Goal: Navigation & Orientation: Find specific page/section

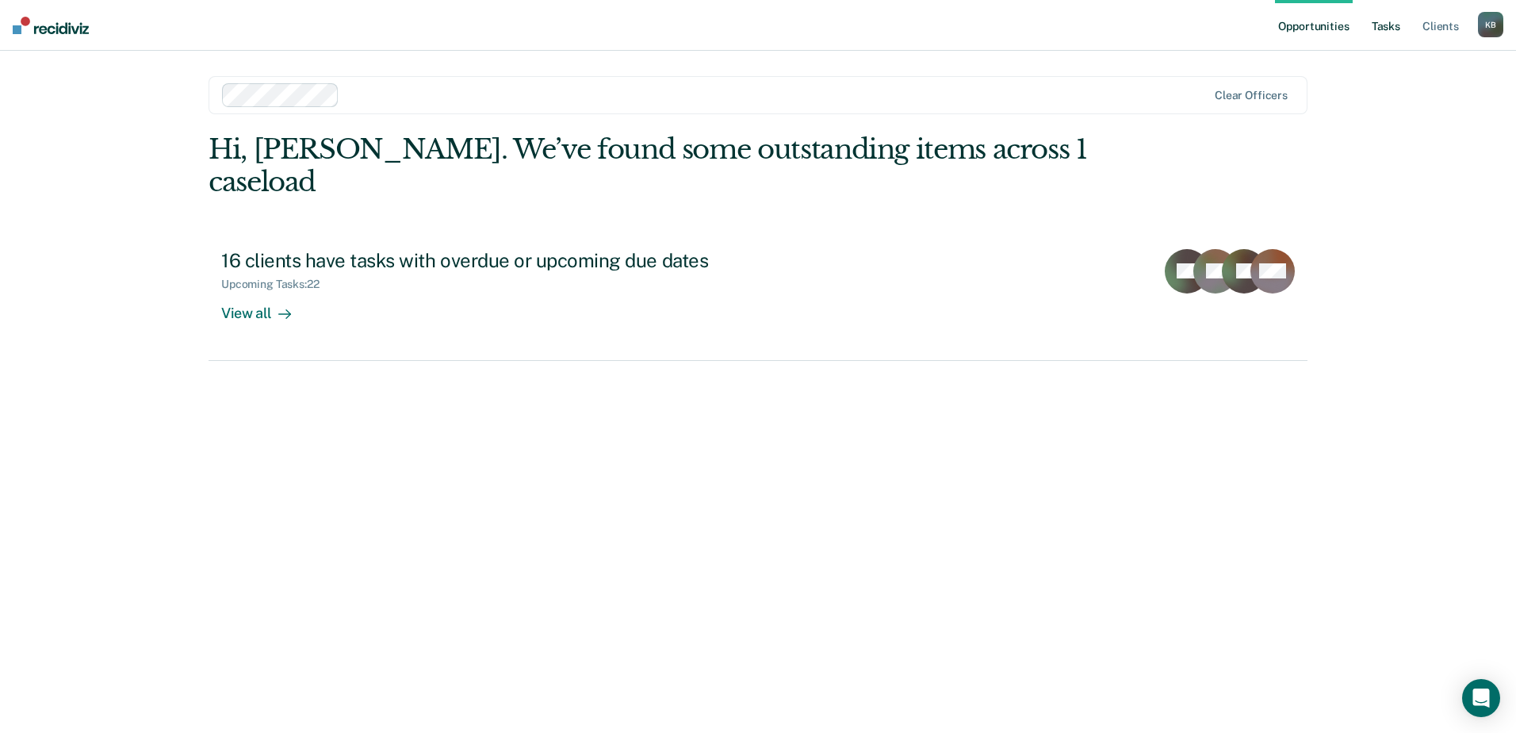
click at [1388, 25] on link "Tasks" at bounding box center [1386, 25] width 35 height 51
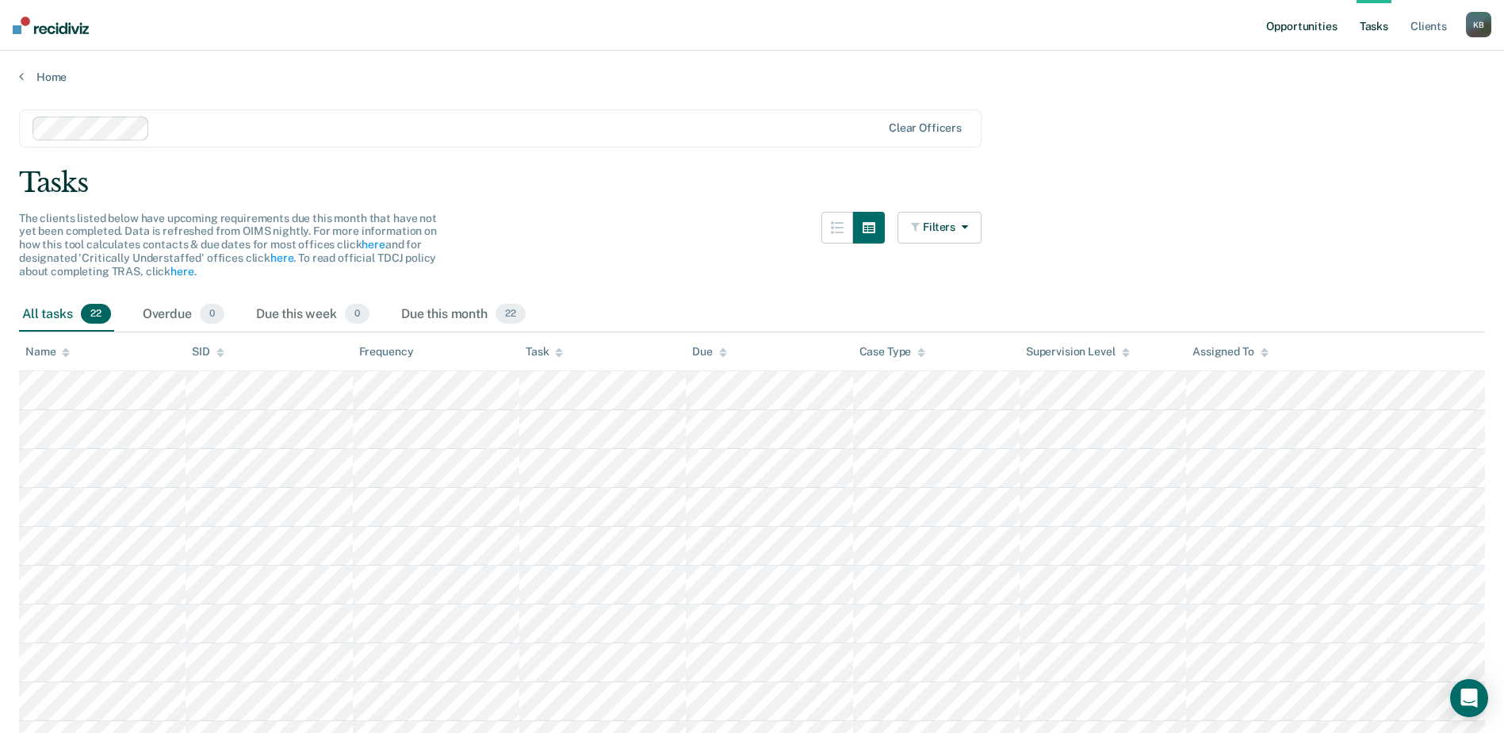
click at [1302, 33] on link "Opportunities" at bounding box center [1301, 25] width 77 height 51
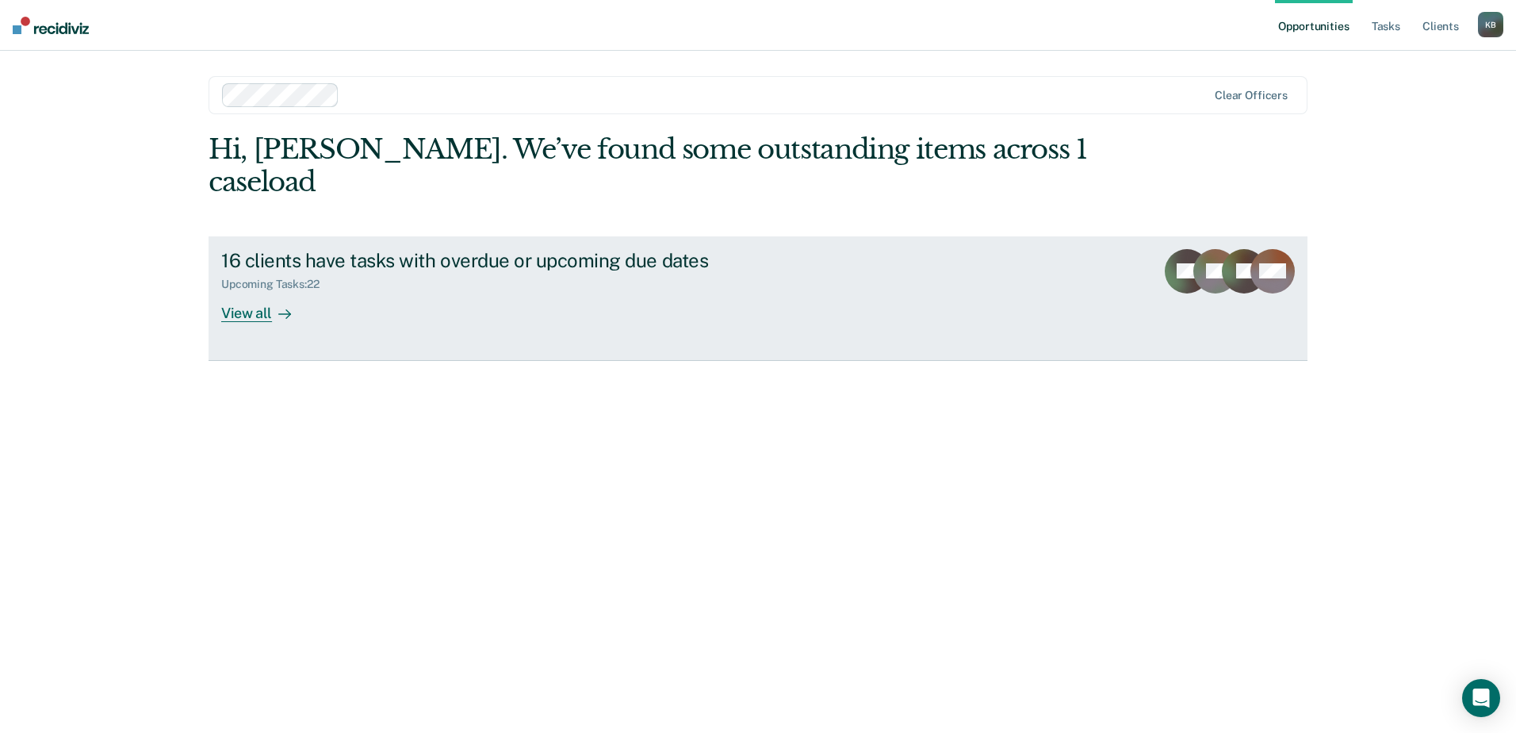
click at [1126, 236] on link "16 clients have tasks with overdue or upcoming due dates Upcoming Tasks : 22 Vi…" at bounding box center [758, 298] width 1099 height 125
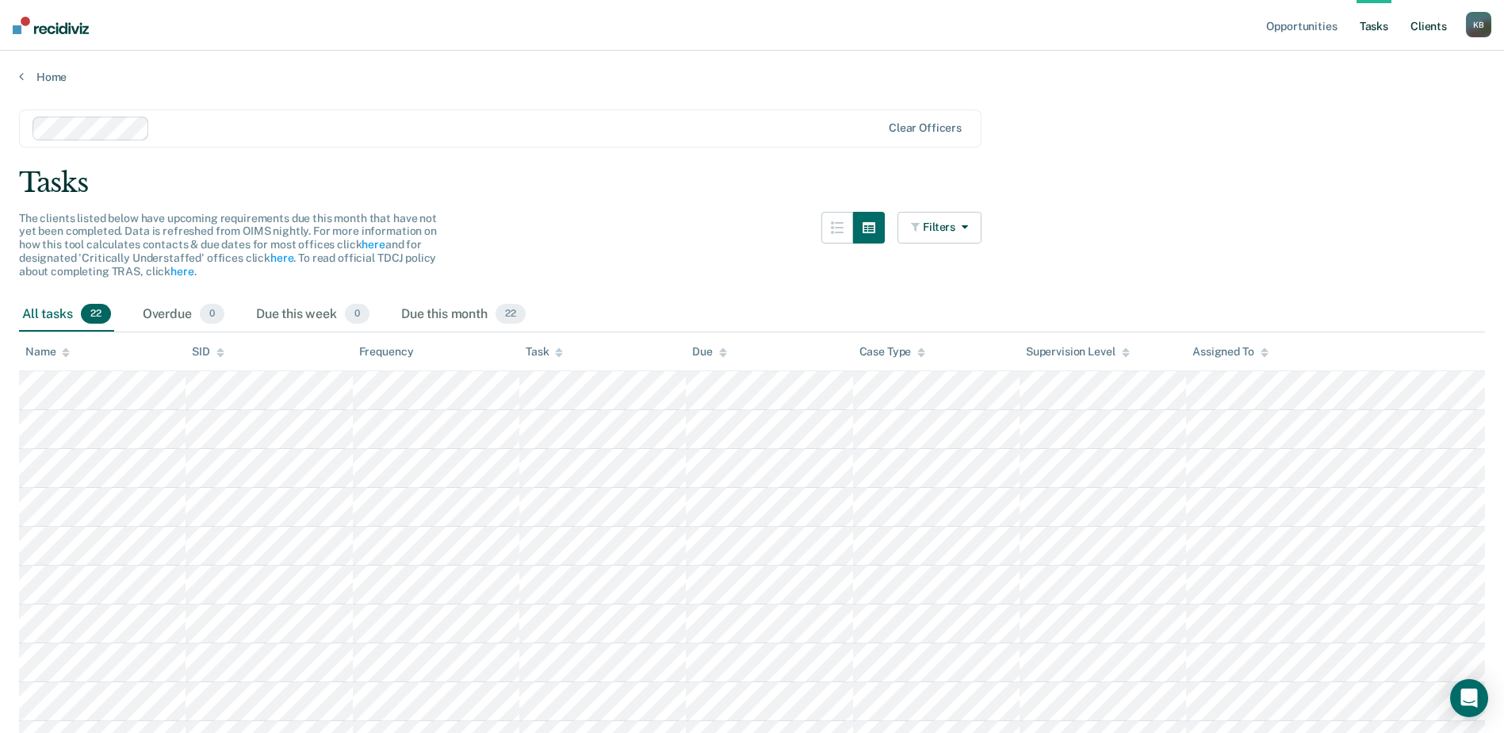
click at [1423, 27] on link "Client s" at bounding box center [1429, 25] width 43 height 51
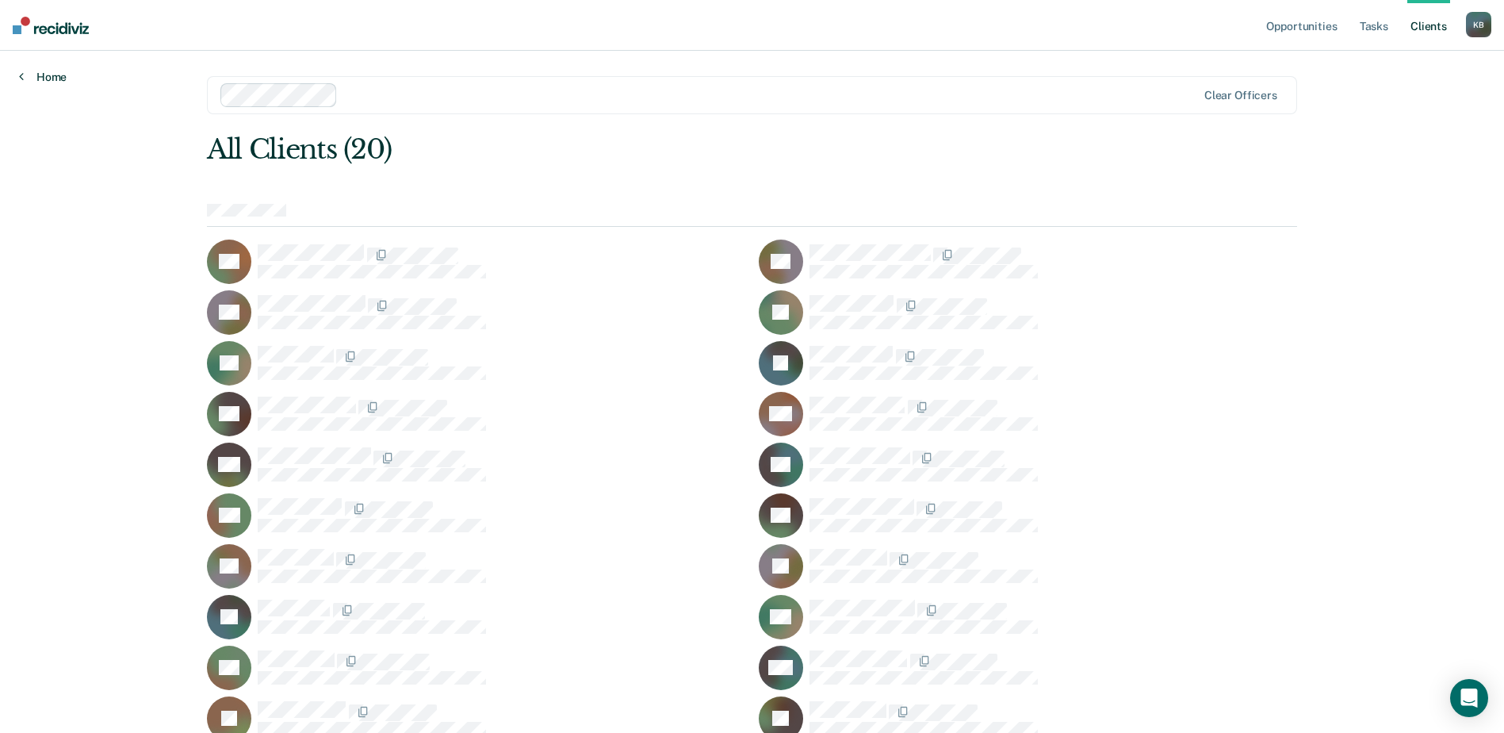
click at [61, 77] on link "Home" at bounding box center [43, 77] width 48 height 14
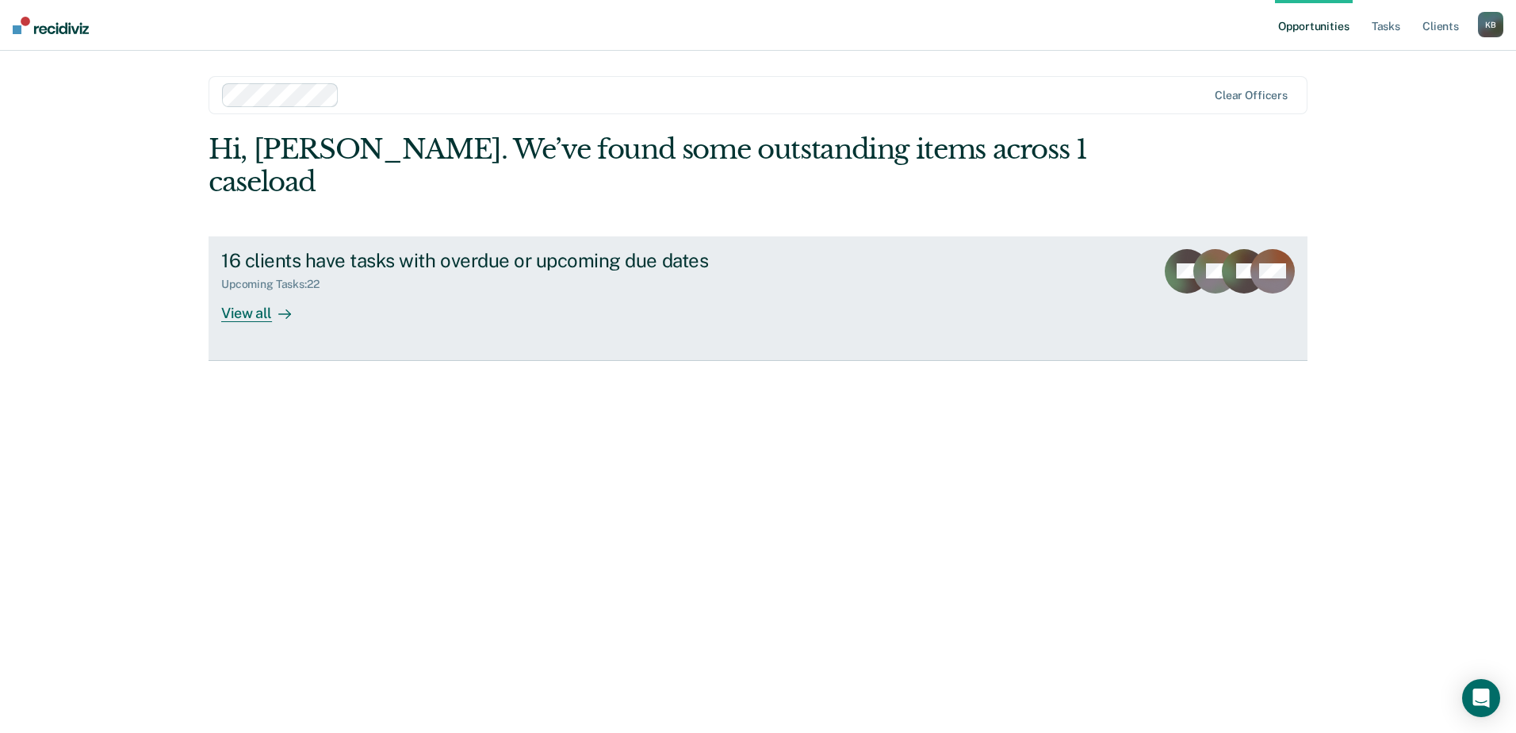
click at [259, 291] on div "View all" at bounding box center [265, 306] width 89 height 31
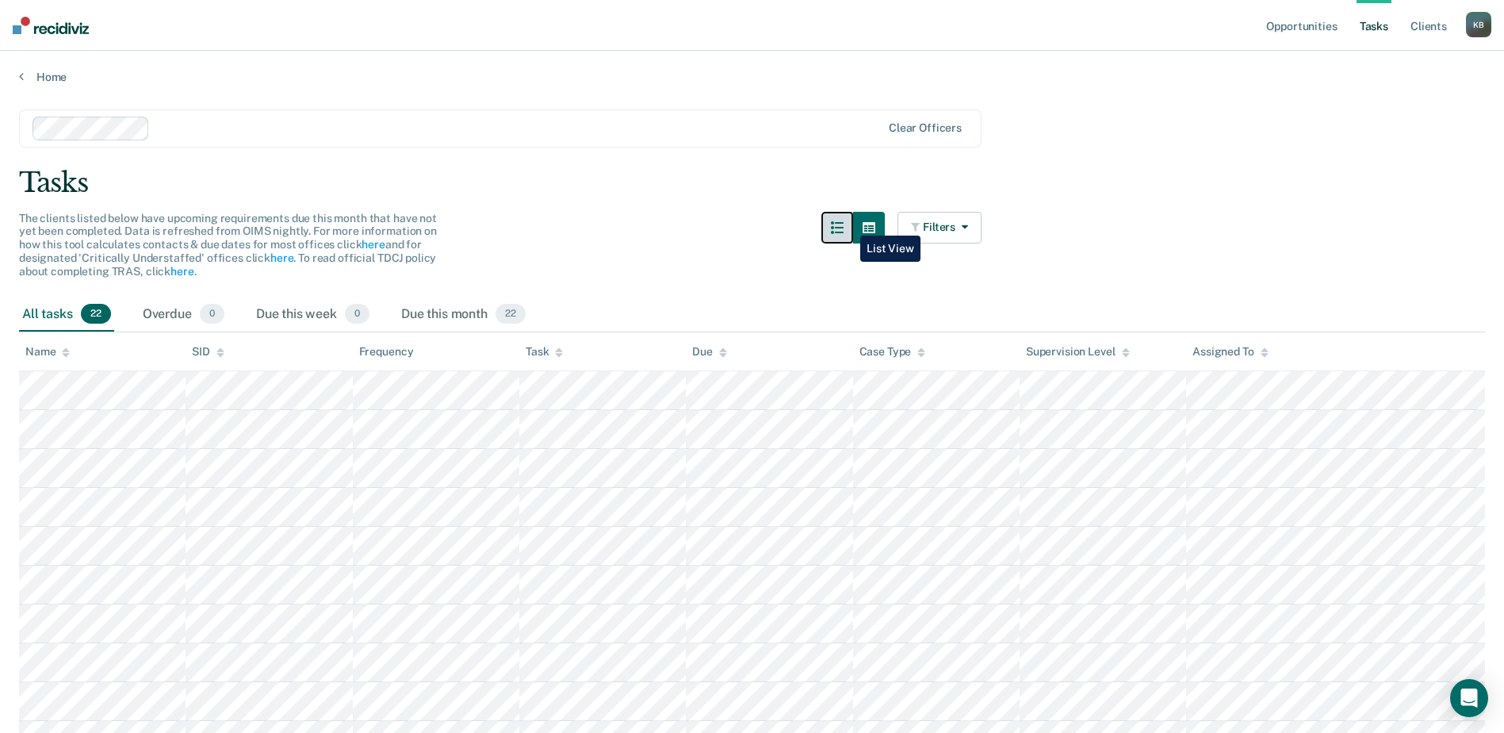
click at [844, 224] on icon "button" at bounding box center [837, 227] width 13 height 13
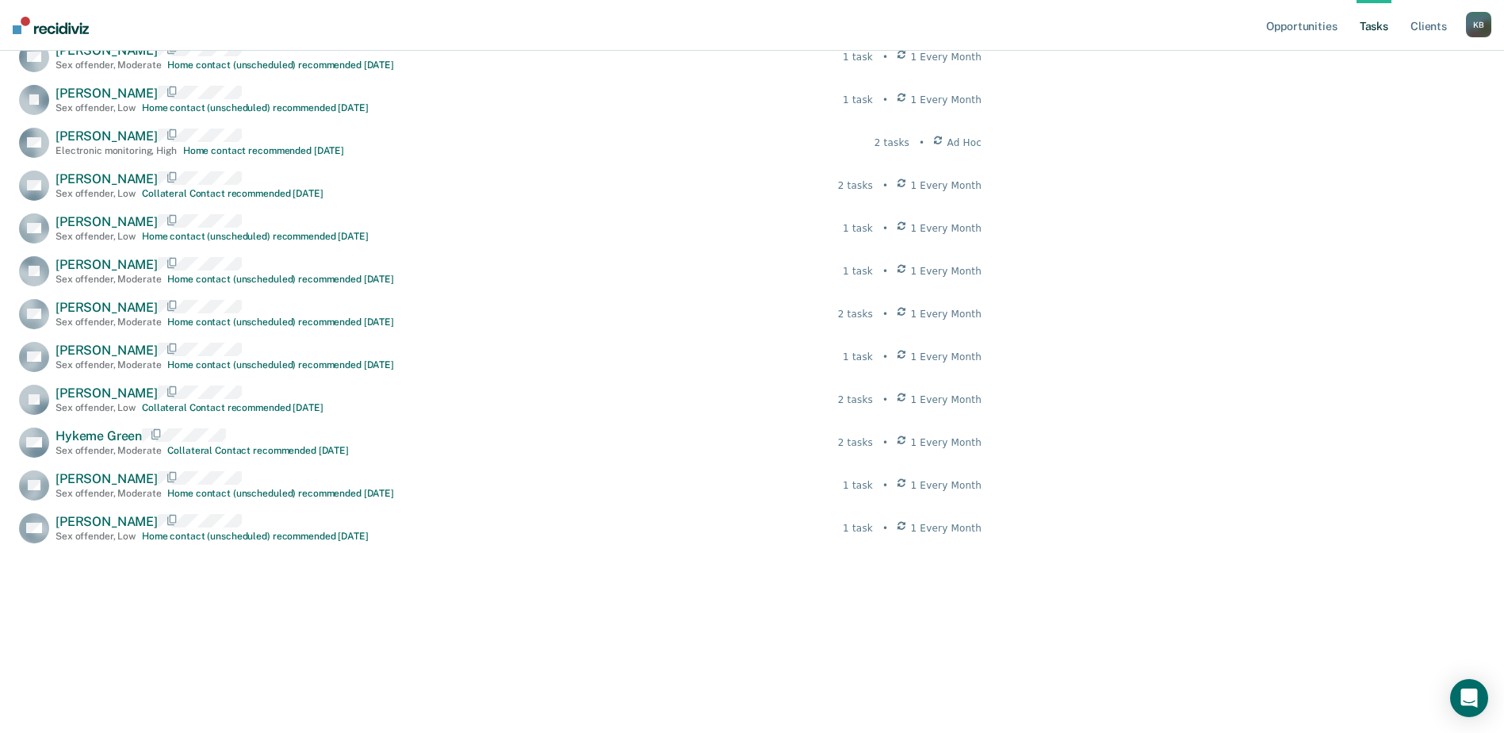
scroll to position [501, 0]
